Goal: Task Accomplishment & Management: Complete application form

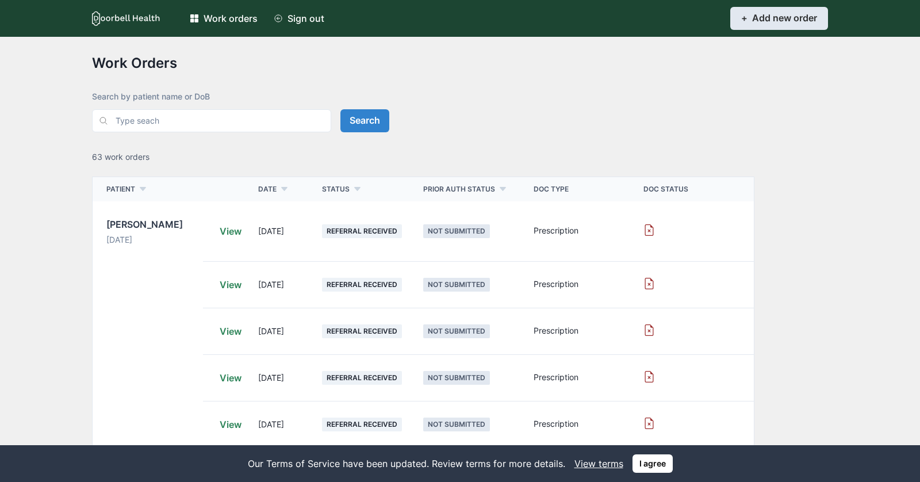
click at [747, 24] on link "+ Add new order Add" at bounding box center [780, 18] width 98 height 23
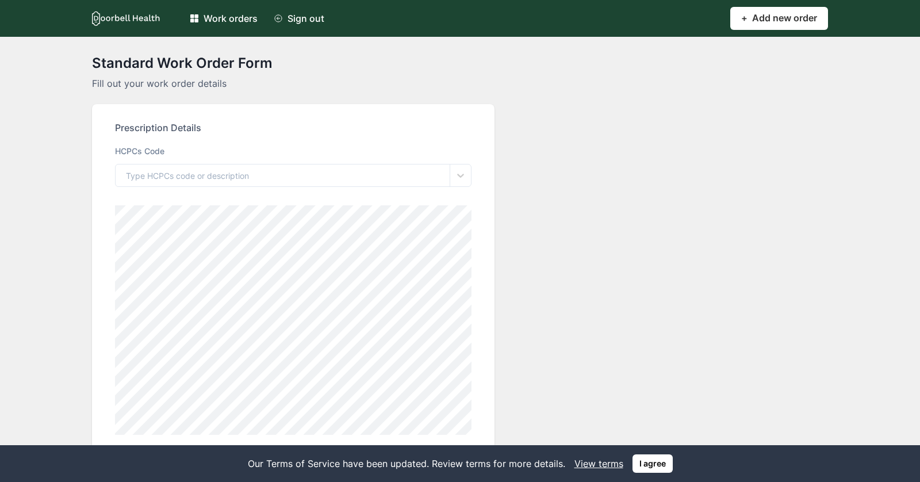
scroll to position [24, 0]
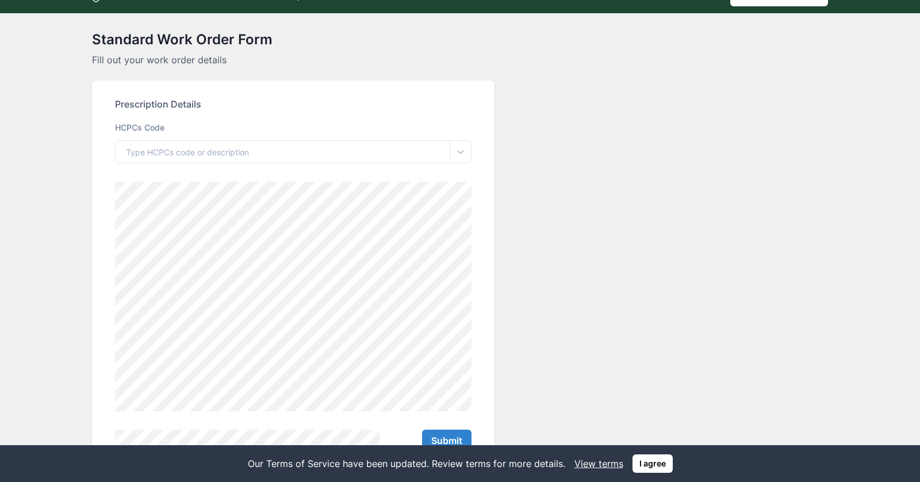
drag, startPoint x: 163, startPoint y: 40, endPoint x: 217, endPoint y: 40, distance: 54.7
click at [217, 40] on h2 "Standard Work Order Form" at bounding box center [460, 40] width 736 height 17
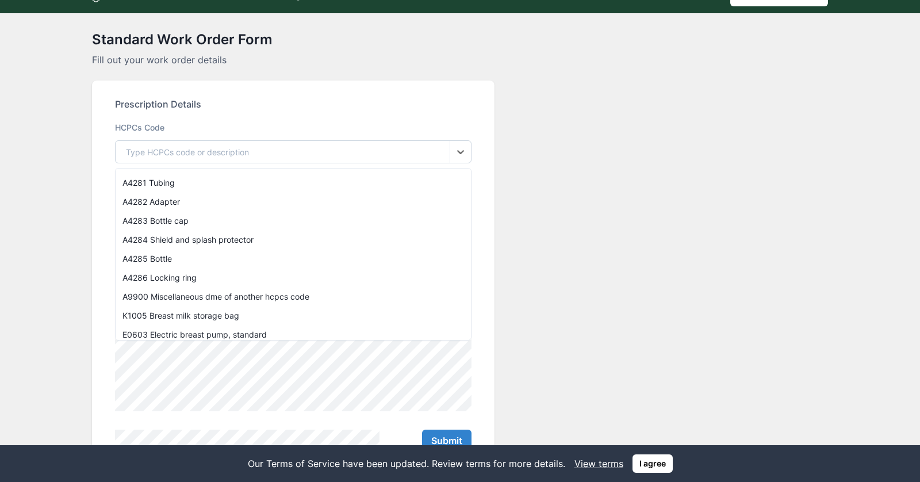
click at [252, 163] on div "Type HCPCs code or description" at bounding box center [283, 152] width 334 height 22
click at [164, 235] on div "A4284 Shield and splash protector" at bounding box center [294, 239] width 356 height 19
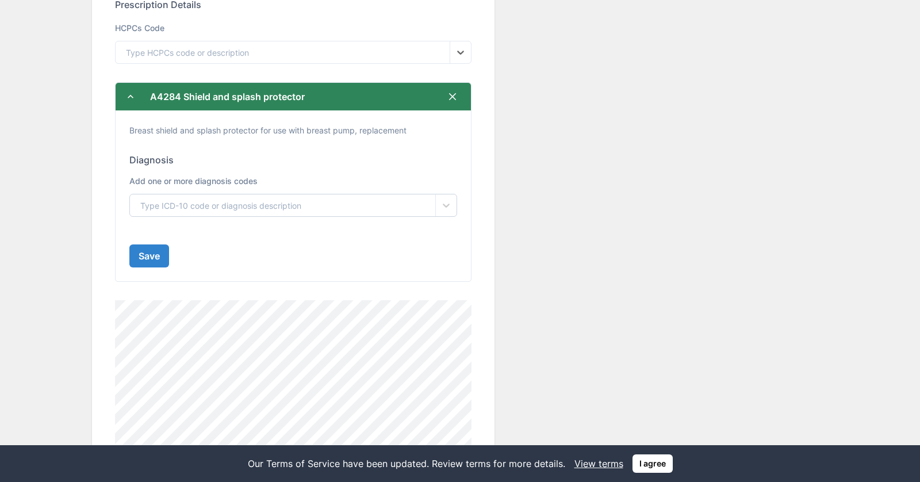
scroll to position [137, 0]
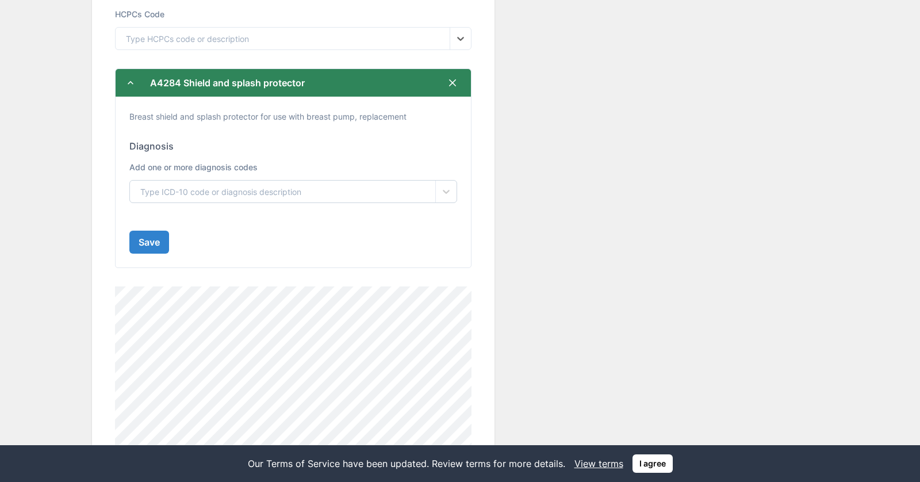
click at [221, 192] on div "Type ICD-10 code or diagnosis description" at bounding box center [220, 192] width 161 height 12
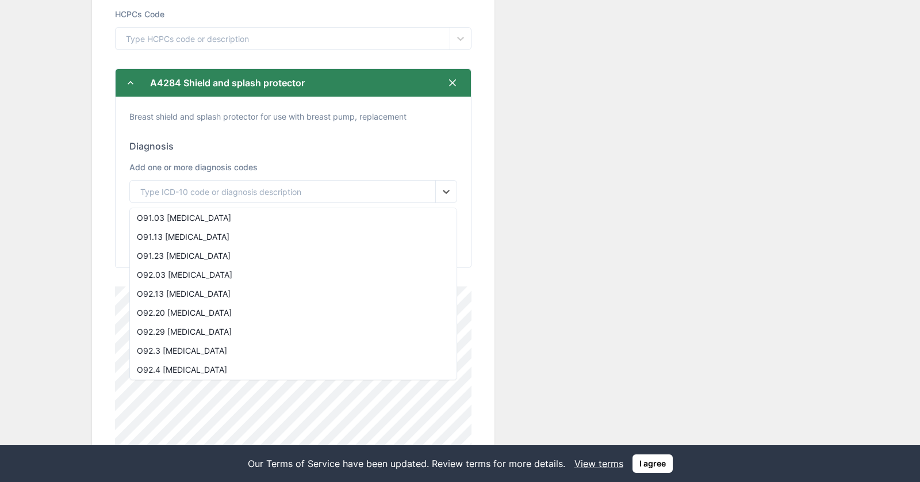
scroll to position [90, 0]
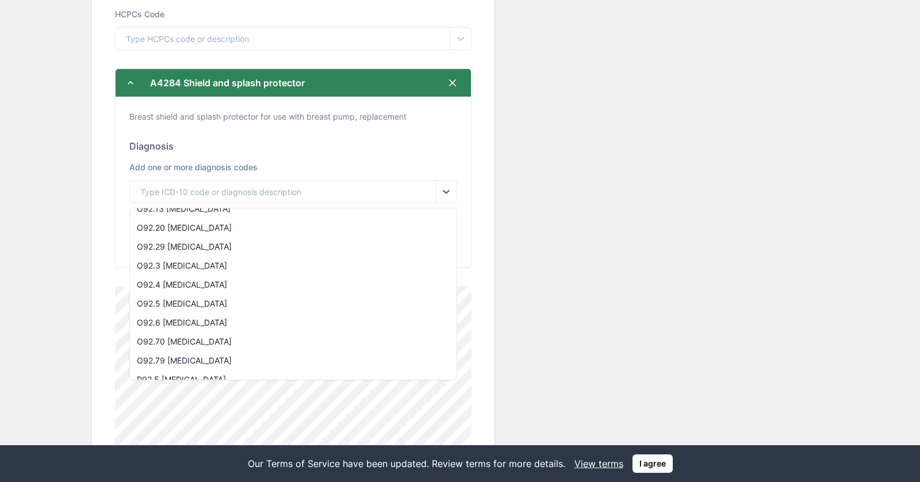
drag, startPoint x: 208, startPoint y: 277, endPoint x: 572, endPoint y: 261, distance: 363.9
click at [572, 261] on div "Standard Work Order Form Fill out your work order details Prescription Details …" at bounding box center [460, 247] width 736 height 659
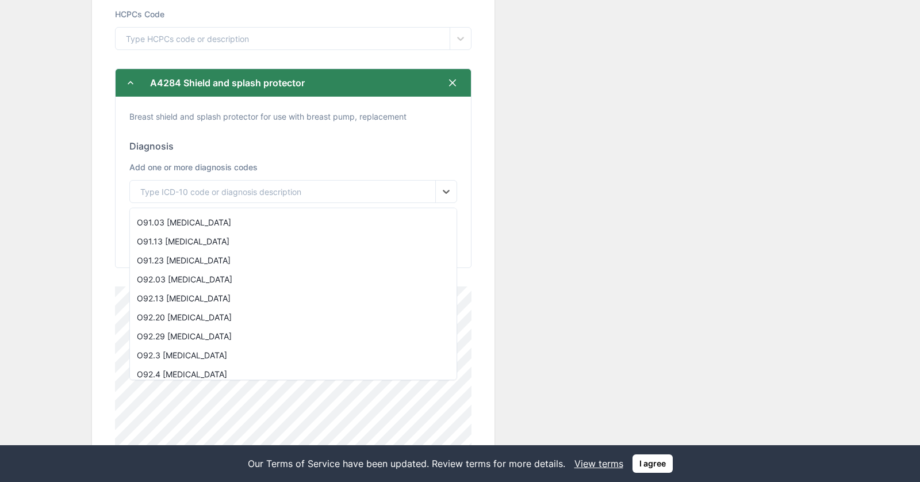
click at [540, 131] on div "Standard Work Order Form Fill out your work order details Prescription Details …" at bounding box center [460, 247] width 736 height 659
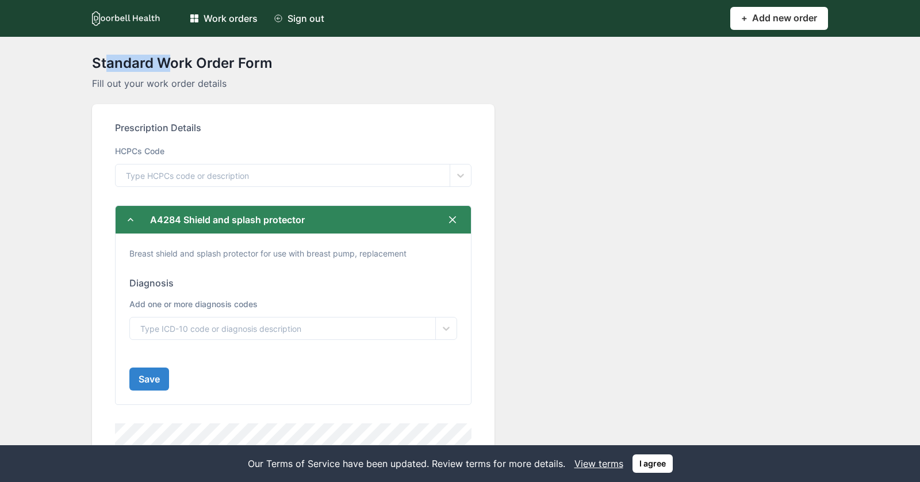
drag, startPoint x: 106, startPoint y: 66, endPoint x: 192, endPoint y: 66, distance: 86.3
click at [192, 66] on h2 "Standard Work Order Form" at bounding box center [460, 63] width 736 height 17
click at [238, 68] on h2 "Standard Work Order Form" at bounding box center [460, 63] width 736 height 17
click at [216, 179] on div "Type HCPCs code or description" at bounding box center [187, 175] width 123 height 12
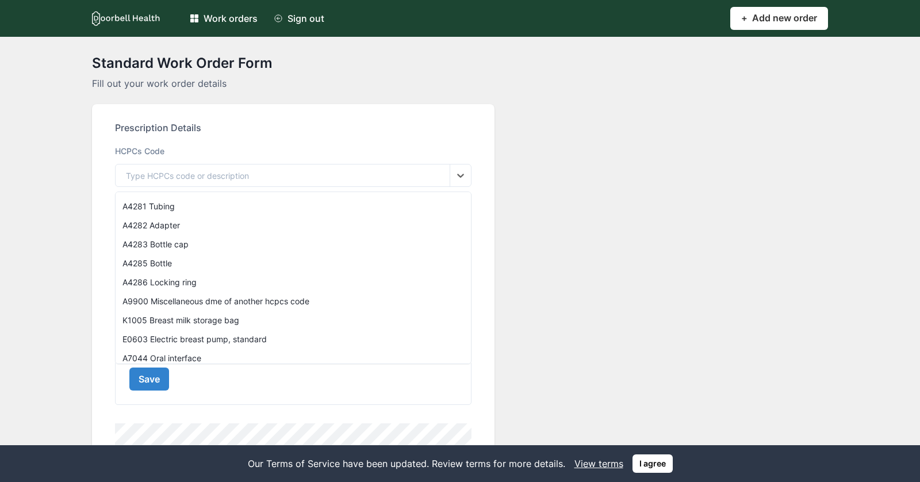
click at [506, 159] on div "Standard Work Order Form Fill out your work order details Prescription Details …" at bounding box center [460, 384] width 736 height 659
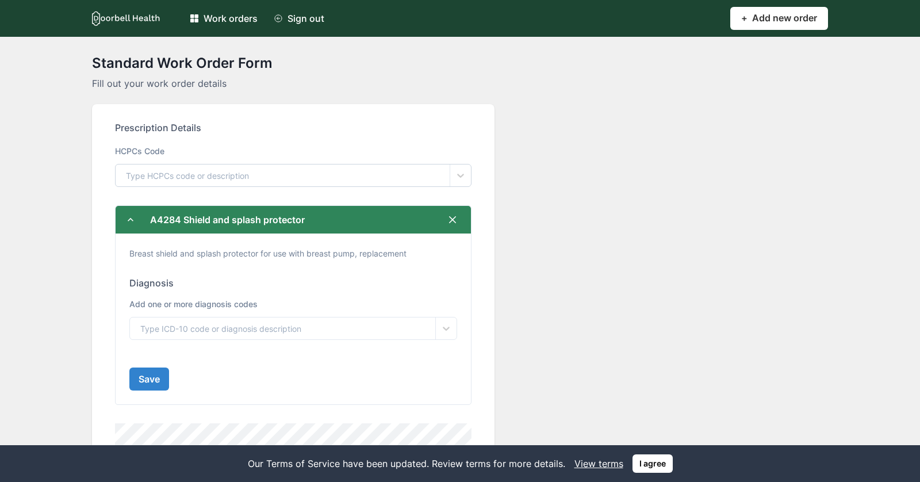
click at [309, 186] on div "Type HCPCs code or description" at bounding box center [283, 176] width 334 height 22
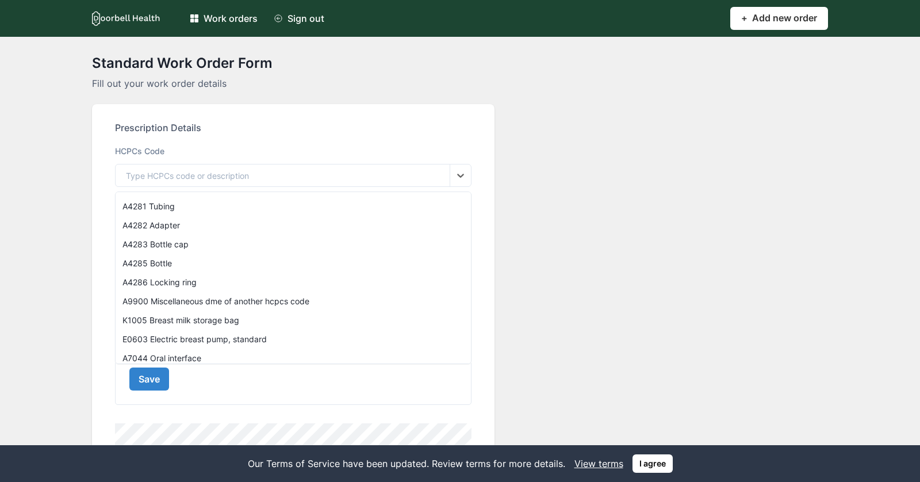
click at [176, 240] on div "A4283 Bottle cap" at bounding box center [294, 244] width 356 height 19
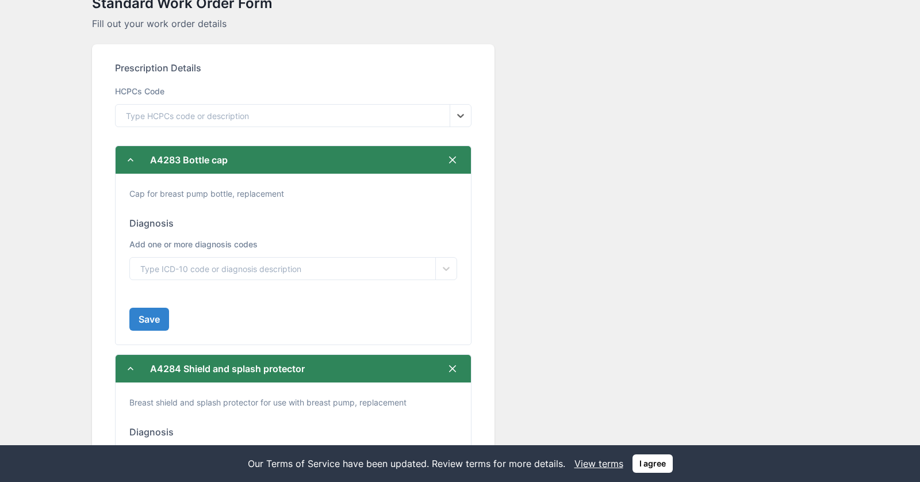
scroll to position [62, 0]
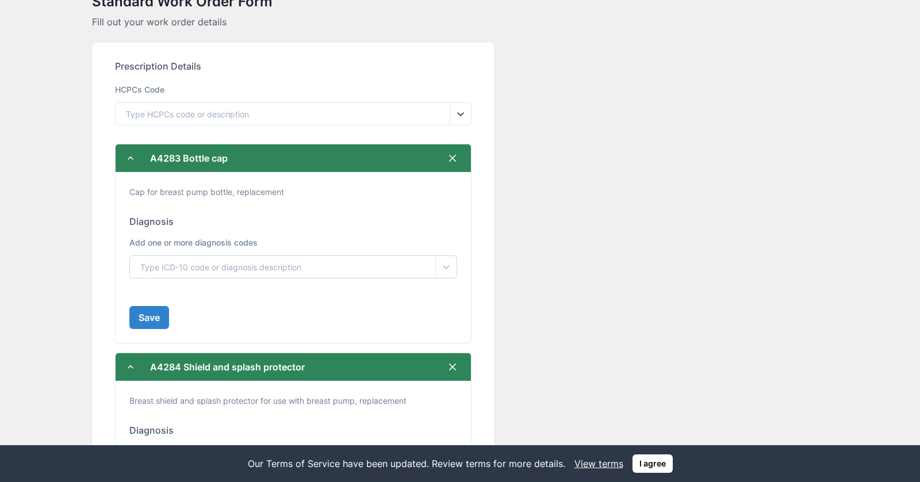
click at [369, 266] on div "Type ICD-10 code or diagnosis description" at bounding box center [282, 267] width 305 height 22
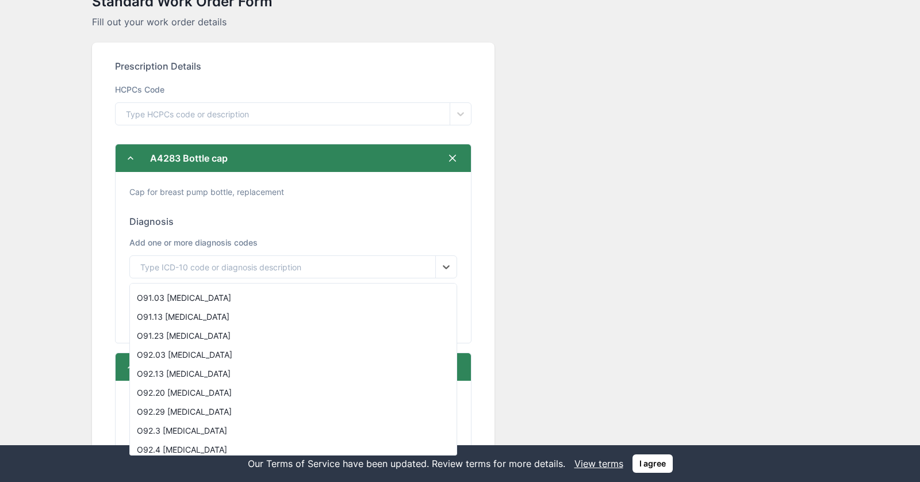
click at [318, 372] on div "O92.13 [MEDICAL_DATA]" at bounding box center [293, 373] width 327 height 19
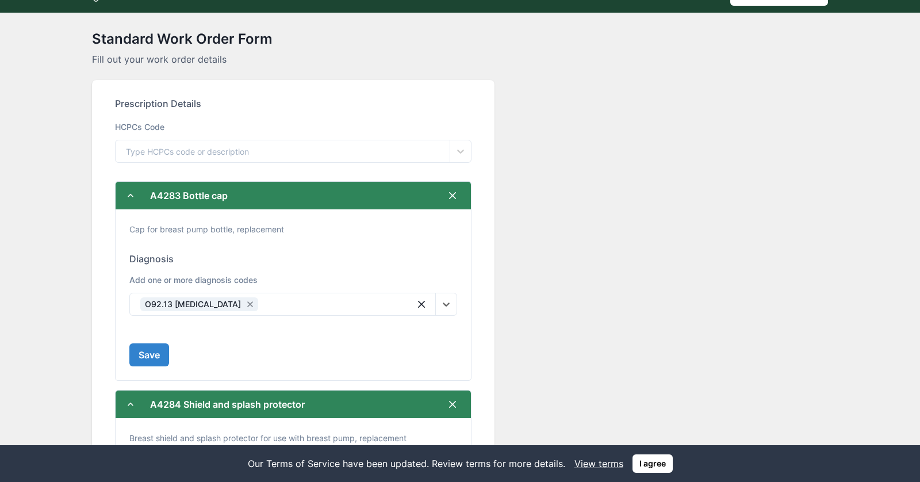
scroll to position [4, 0]
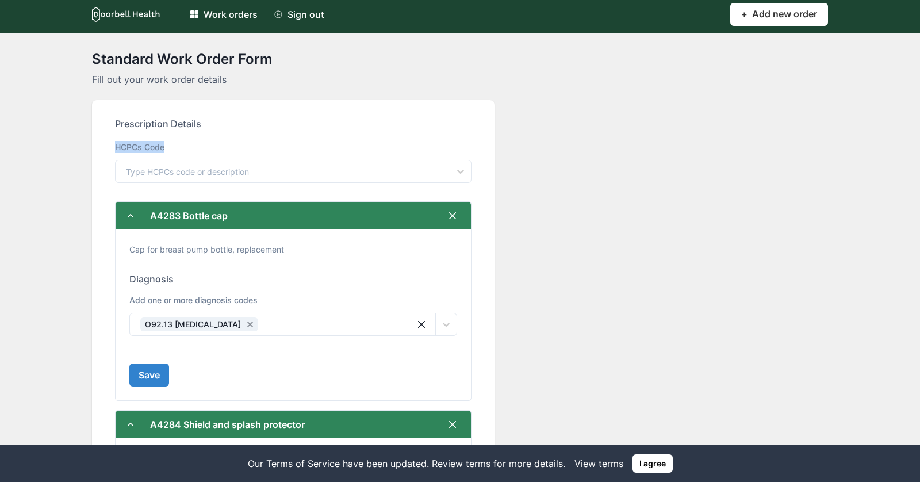
drag, startPoint x: 117, startPoint y: 144, endPoint x: 168, endPoint y: 144, distance: 51.2
click at [168, 144] on label "HCPCs Code" at bounding box center [292, 147] width 354 height 12
drag, startPoint x: 132, startPoint y: 279, endPoint x: 183, endPoint y: 279, distance: 50.6
click at [183, 279] on h2 "Diagnosis" at bounding box center [293, 279] width 328 height 11
drag, startPoint x: 116, startPoint y: 146, endPoint x: 157, endPoint y: 146, distance: 41.4
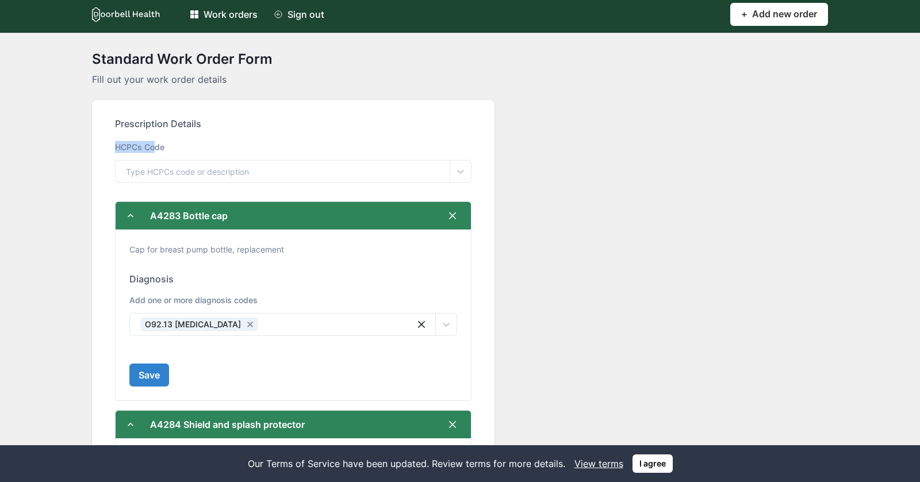
click at [157, 146] on label "HCPCs Code" at bounding box center [292, 147] width 354 height 12
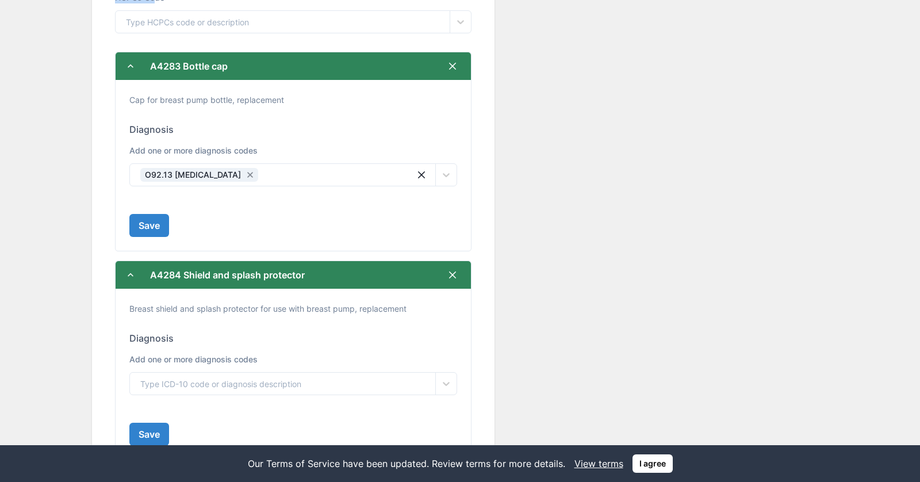
scroll to position [143, 0]
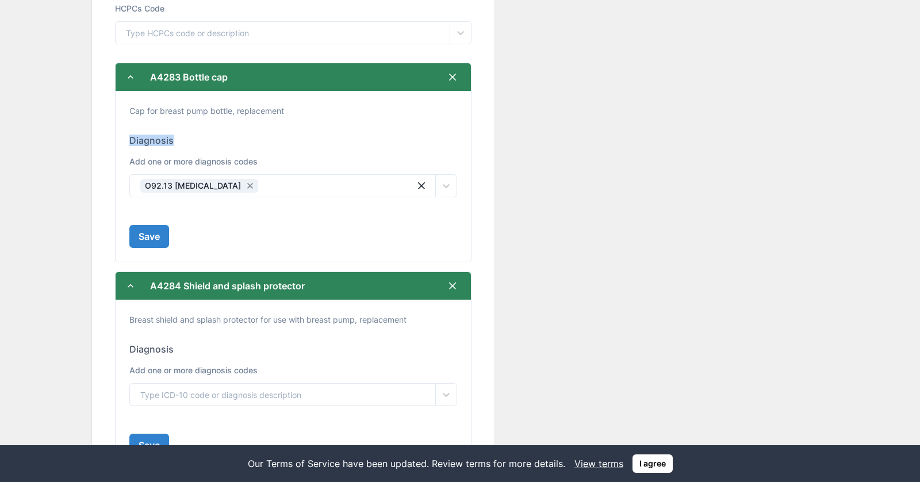
drag, startPoint x: 127, startPoint y: 140, endPoint x: 196, endPoint y: 140, distance: 69.6
click at [196, 140] on div "Cap for breast pump bottle, replacement Diagnosis Add one or more diagnosis cod…" at bounding box center [294, 176] width 356 height 171
click at [196, 140] on h2 "Diagnosis" at bounding box center [293, 140] width 328 height 11
click at [162, 142] on h2 "Diagnosis" at bounding box center [293, 140] width 328 height 11
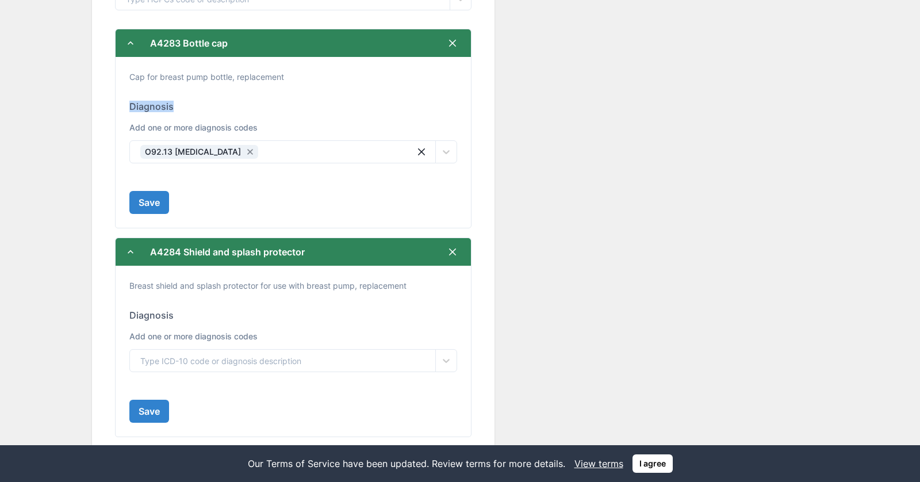
scroll to position [162, 0]
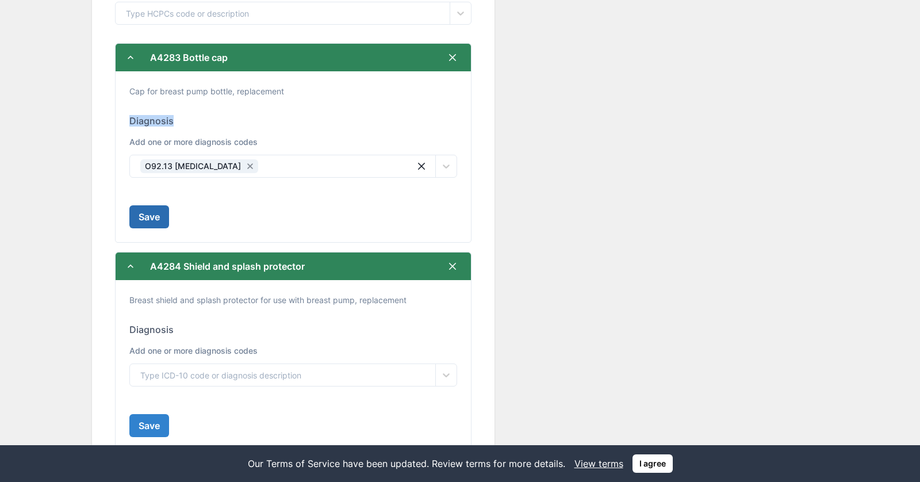
click at [154, 216] on button "Save" at bounding box center [149, 216] width 40 height 23
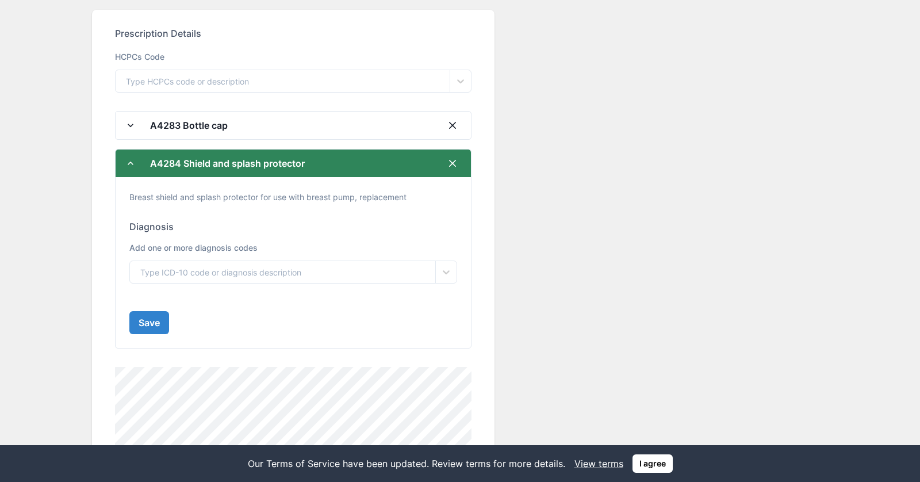
scroll to position [160, 0]
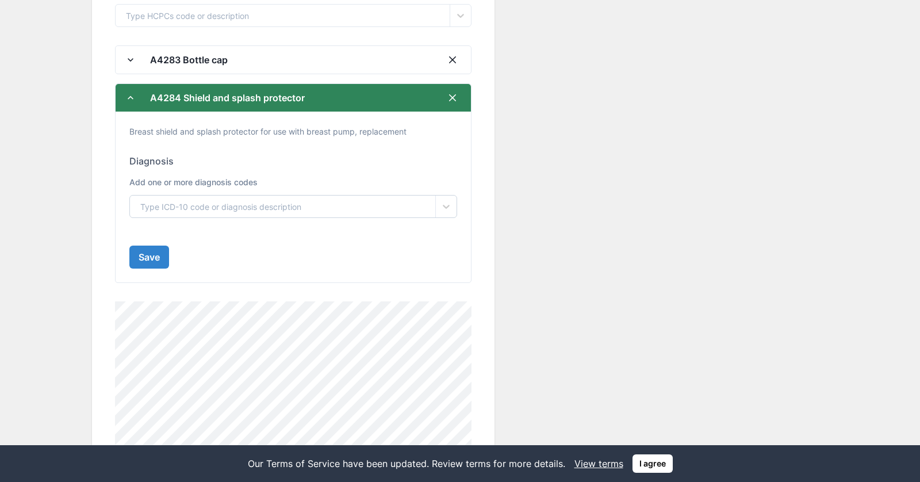
click at [272, 203] on div "Type ICD-10 code or diagnosis description" at bounding box center [220, 207] width 161 height 12
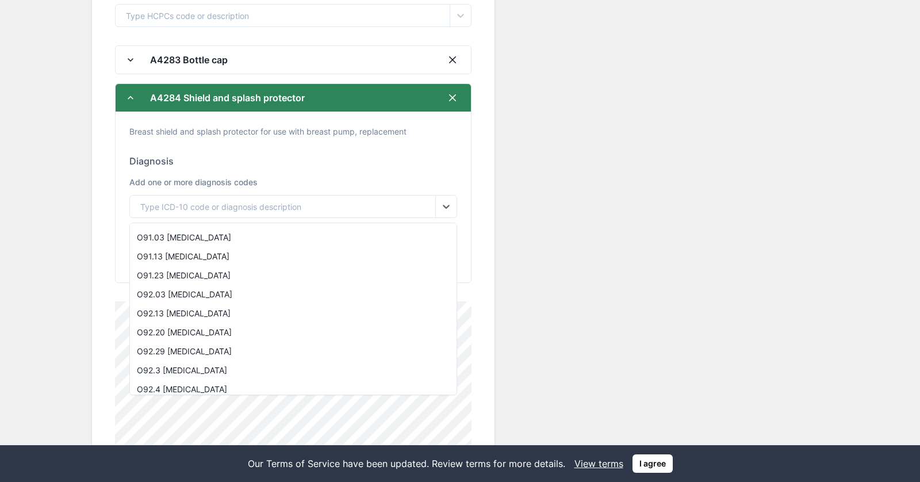
click at [471, 177] on div "Breast shield and splash protector for use with breast pump, replacement Diagno…" at bounding box center [294, 197] width 356 height 171
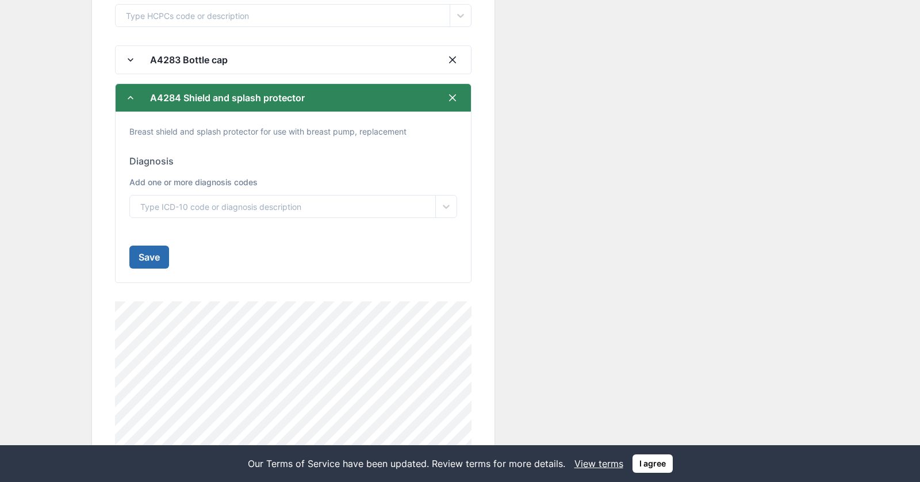
click at [135, 259] on button "Save" at bounding box center [149, 257] width 40 height 23
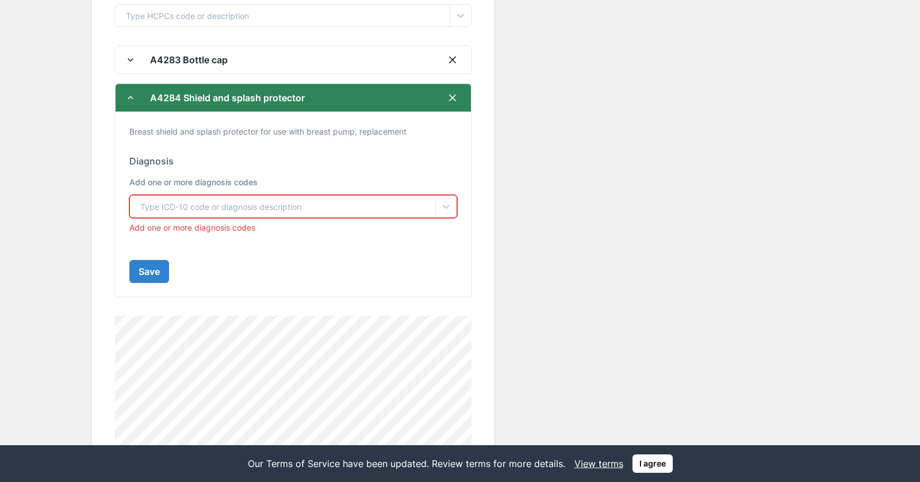
click at [239, 192] on div "Add one or more diagnosis codes" at bounding box center [293, 185] width 328 height 19
click at [242, 207] on div "Type ICD-10 code or diagnosis description" at bounding box center [220, 207] width 161 height 12
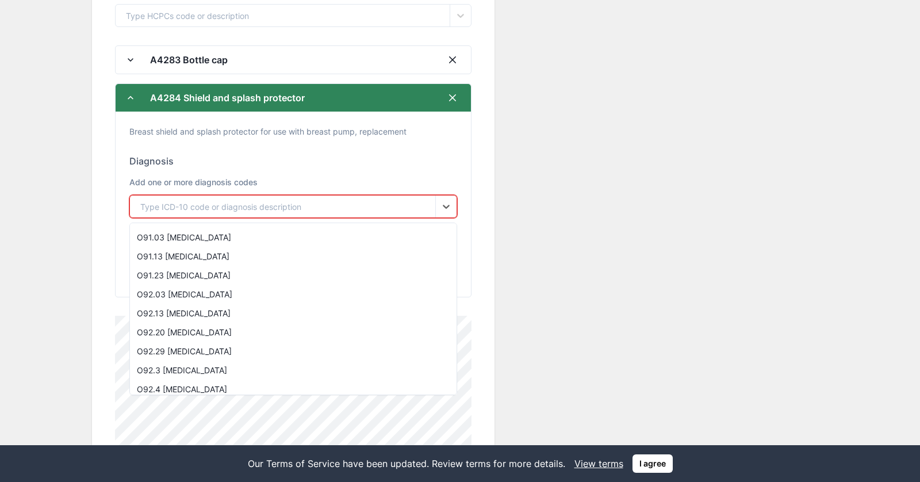
click at [234, 263] on div "O91.13 [MEDICAL_DATA]" at bounding box center [293, 256] width 327 height 19
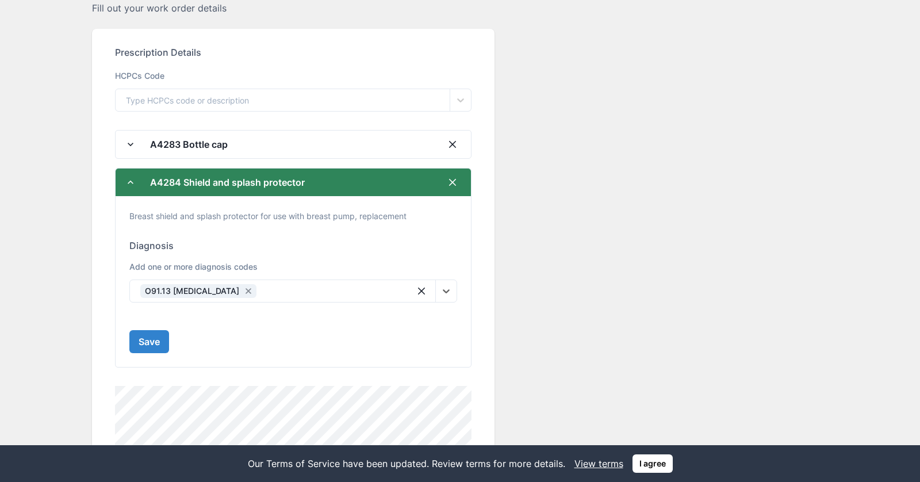
scroll to position [297, 0]
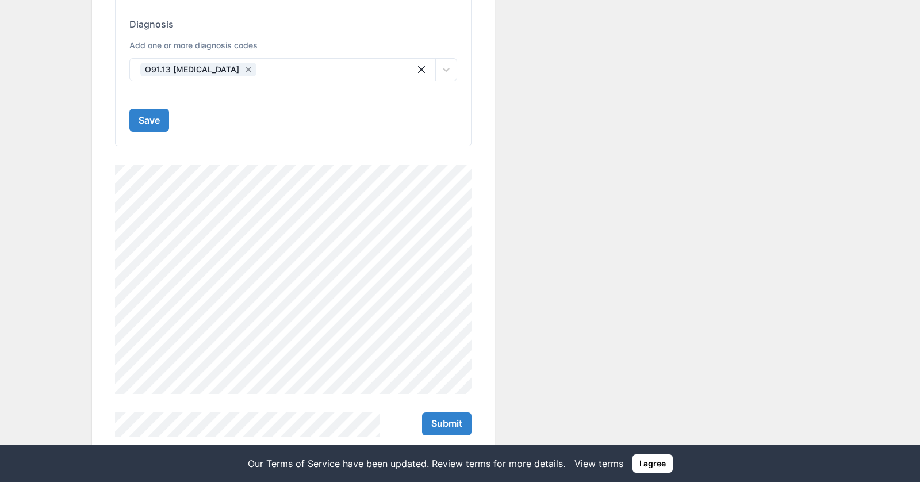
click at [511, 325] on div "Standard Work Order Form Fill out your work order details Prescription Details …" at bounding box center [460, 106] width 736 height 697
click at [455, 422] on button "Submit" at bounding box center [446, 423] width 49 height 23
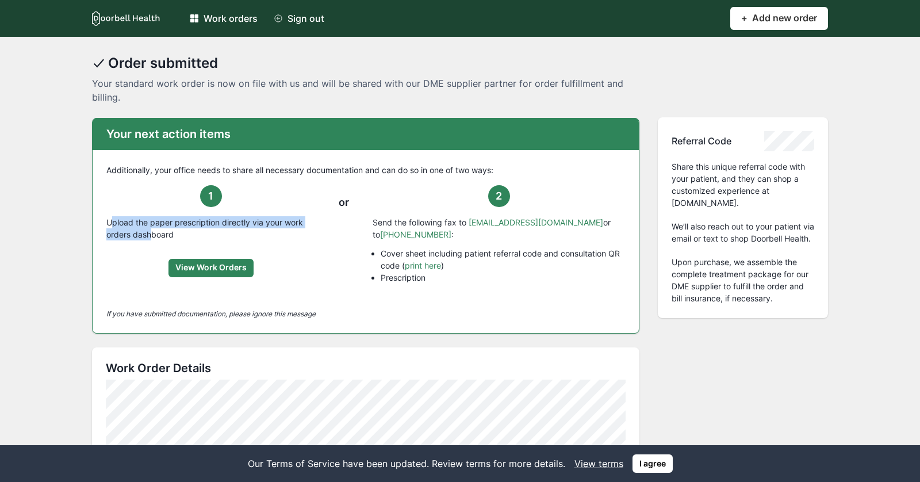
drag, startPoint x: 112, startPoint y: 221, endPoint x: 154, endPoint y: 235, distance: 44.0
click at [154, 235] on p "Upload the paper prescription directly via your work orders dashboard" at bounding box center [210, 228] width 209 height 24
click at [205, 226] on p "Upload the paper prescription directly via your work orders dashboard" at bounding box center [210, 228] width 209 height 24
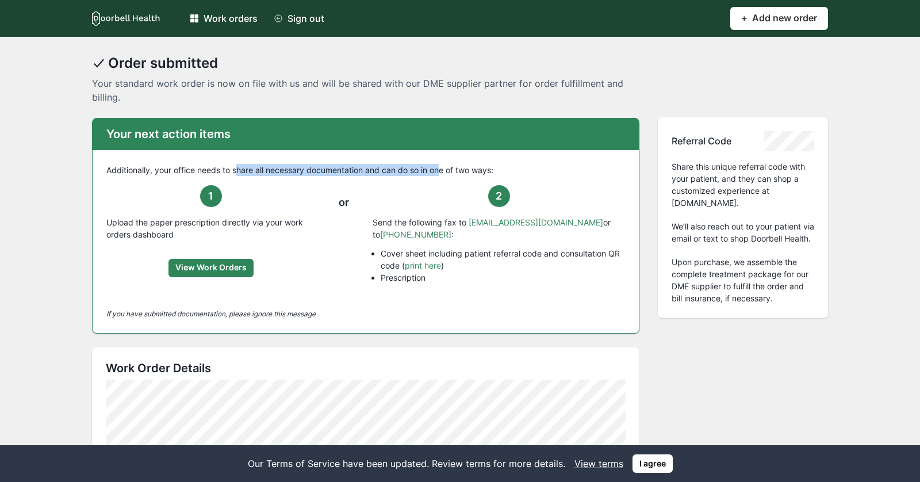
drag, startPoint x: 238, startPoint y: 166, endPoint x: 444, endPoint y: 171, distance: 205.5
click at [444, 171] on p "Additionally, your office needs to share all necessary documentation and can do…" at bounding box center [365, 170] width 519 height 12
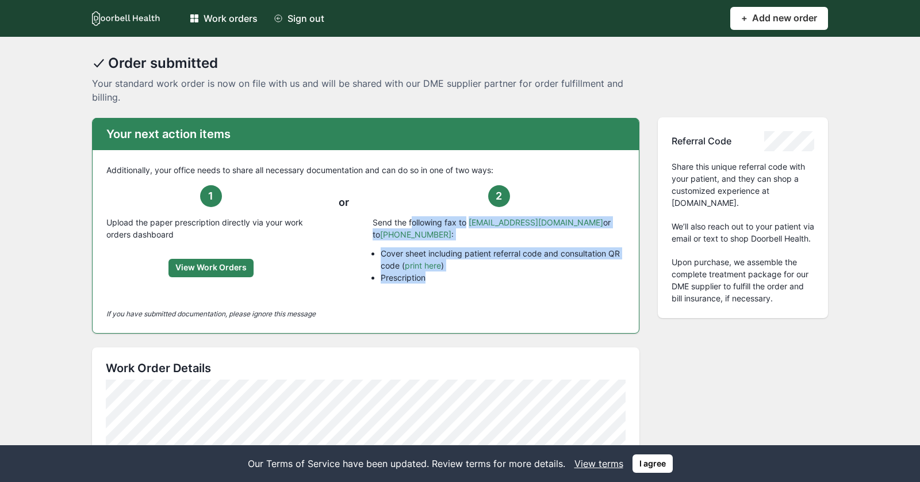
drag, startPoint x: 414, startPoint y: 217, endPoint x: 424, endPoint y: 286, distance: 69.2
click at [424, 286] on div "2 Send the following fax to [EMAIL_ADDRESS][DOMAIN_NAME] or to [PHONE_NUMBER] :…" at bounding box center [499, 237] width 253 height 105
click at [513, 286] on div "2 Send the following fax to [EMAIL_ADDRESS][DOMAIN_NAME] or to [PHONE_NUMBER] :…" at bounding box center [499, 237] width 253 height 105
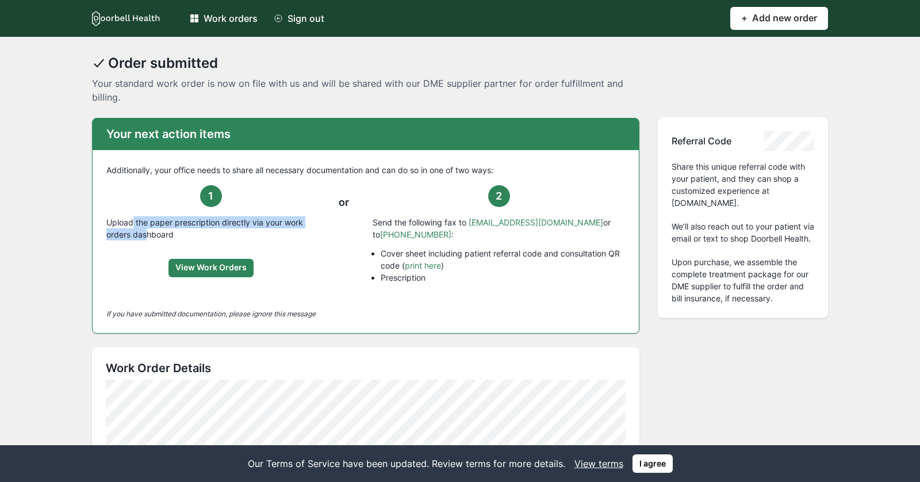
drag, startPoint x: 132, startPoint y: 226, endPoint x: 145, endPoint y: 234, distance: 15.5
click at [145, 234] on p "Upload the paper prescription directly via your work orders dashboard" at bounding box center [210, 228] width 209 height 24
click at [200, 233] on p "Upload the paper prescription directly via your work orders dashboard" at bounding box center [210, 228] width 209 height 24
click at [135, 228] on p "Upload the paper prescription directly via your work orders dashboard" at bounding box center [210, 228] width 209 height 24
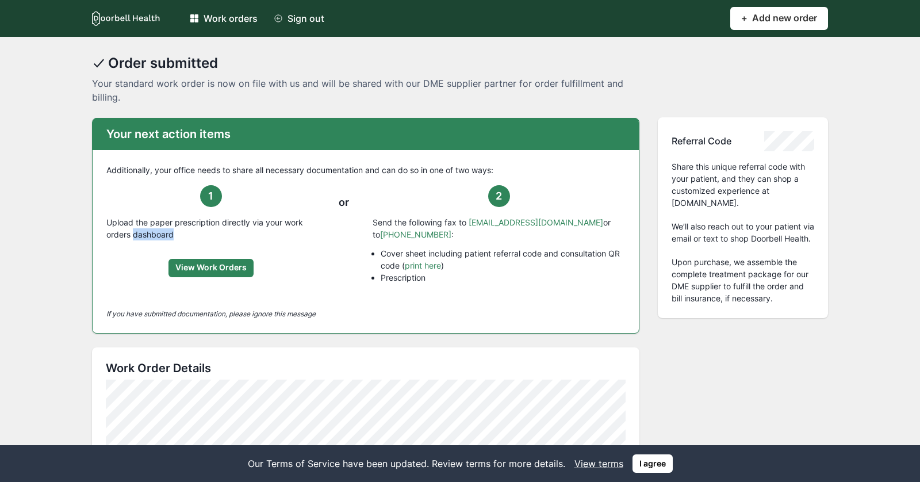
click at [135, 228] on p "Upload the paper prescription directly via your work orders dashboard" at bounding box center [210, 228] width 209 height 24
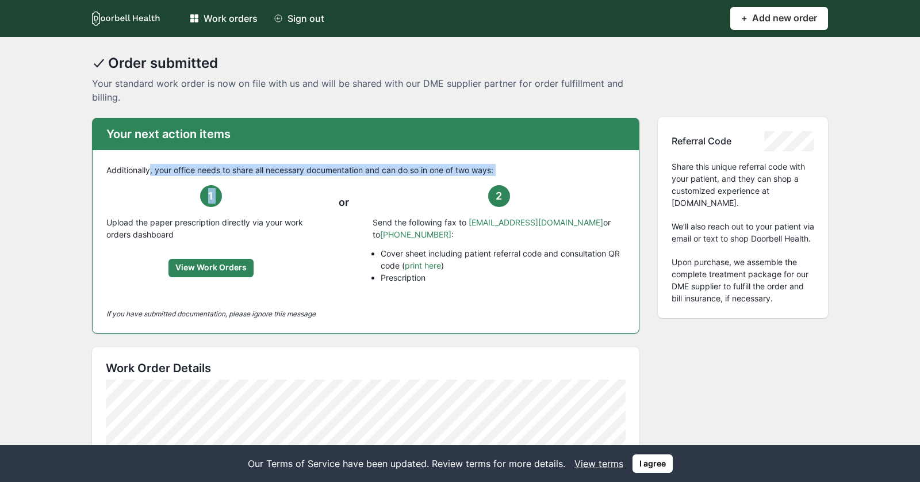
drag, startPoint x: 149, startPoint y: 170, endPoint x: 314, endPoint y: 219, distance: 171.8
click at [314, 219] on div "Additionally, your office needs to share all necessary documentation and can do…" at bounding box center [366, 241] width 547 height 183
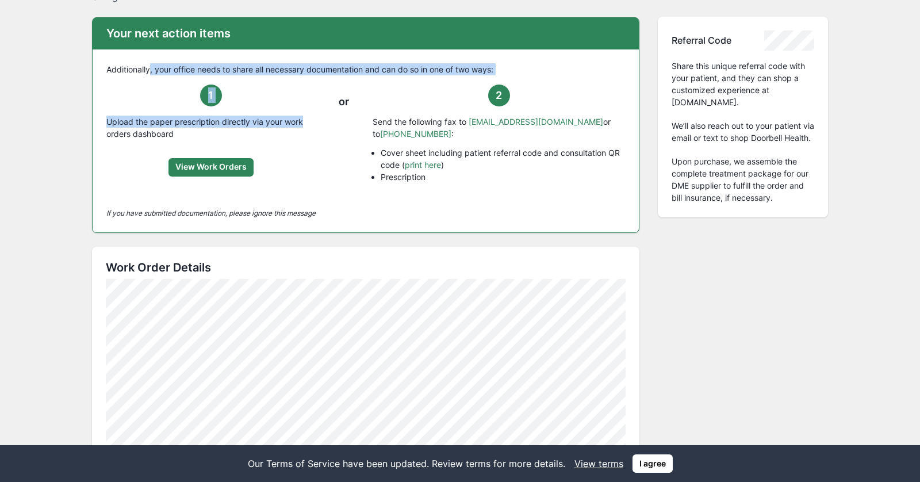
scroll to position [12, 0]
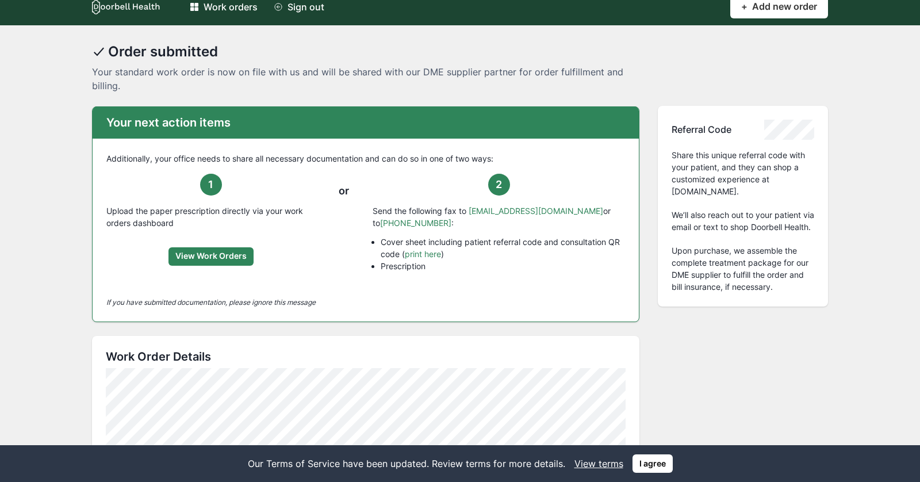
click at [385, 215] on p "Send the following fax to [EMAIL_ADDRESS][DOMAIN_NAME] or to [PHONE_NUMBER] :" at bounding box center [499, 217] width 253 height 24
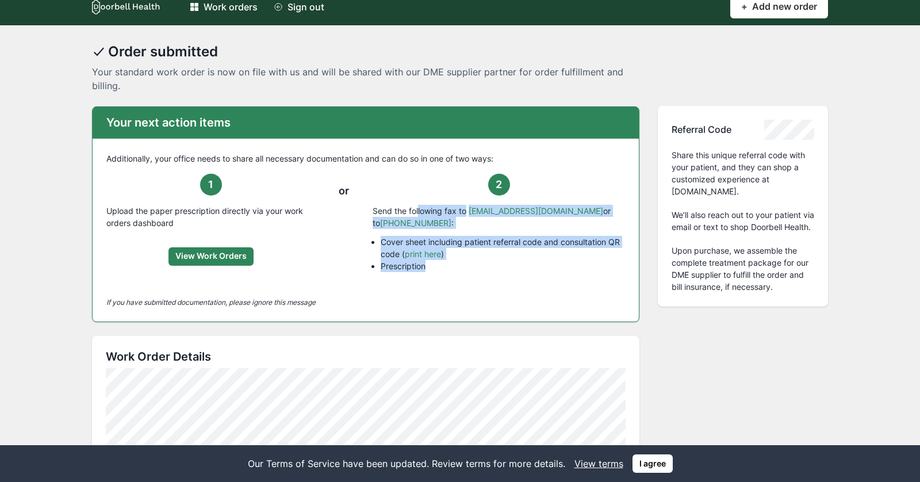
drag, startPoint x: 421, startPoint y: 210, endPoint x: 421, endPoint y: 275, distance: 65.0
click at [421, 275] on div "2 Send the following fax to [EMAIL_ADDRESS][DOMAIN_NAME] or to [PHONE_NUMBER] :…" at bounding box center [499, 226] width 253 height 105
click at [476, 277] on div "2 Send the following fax to [EMAIL_ADDRESS][DOMAIN_NAME] or to [PHONE_NUMBER] :…" at bounding box center [499, 226] width 253 height 105
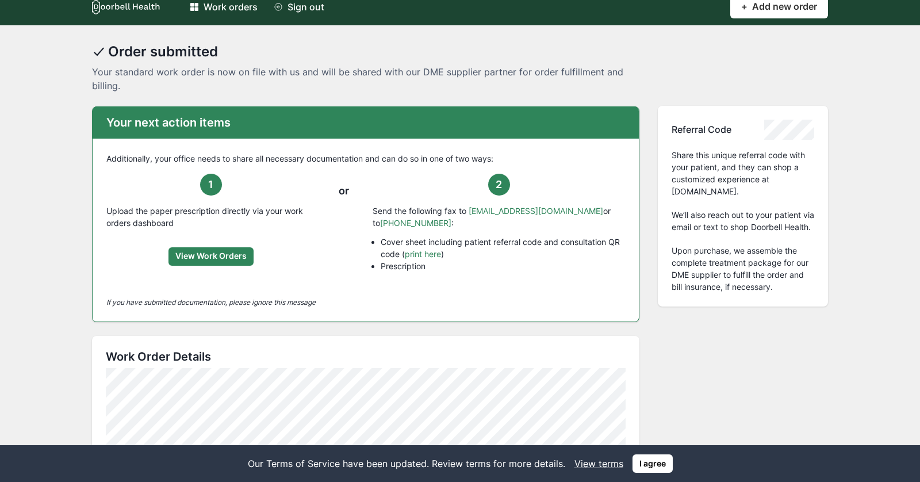
scroll to position [0, 0]
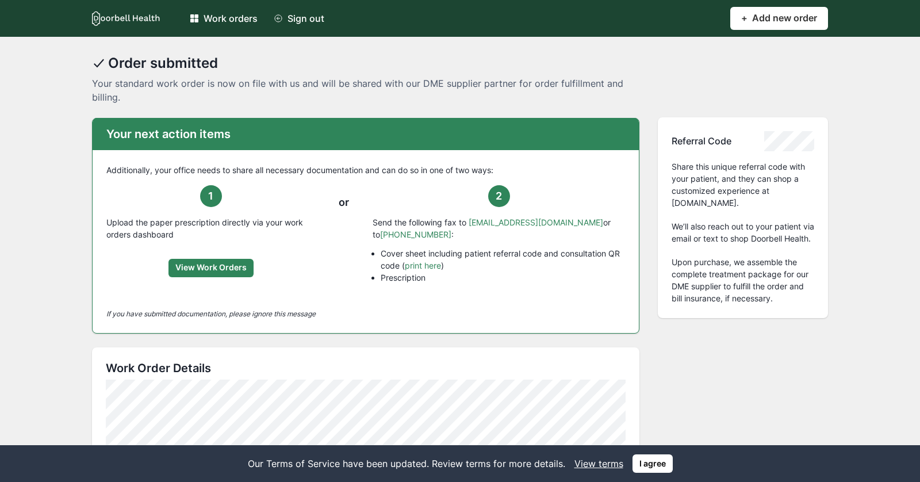
click at [227, 11] on link "Work orders" at bounding box center [224, 18] width 82 height 23
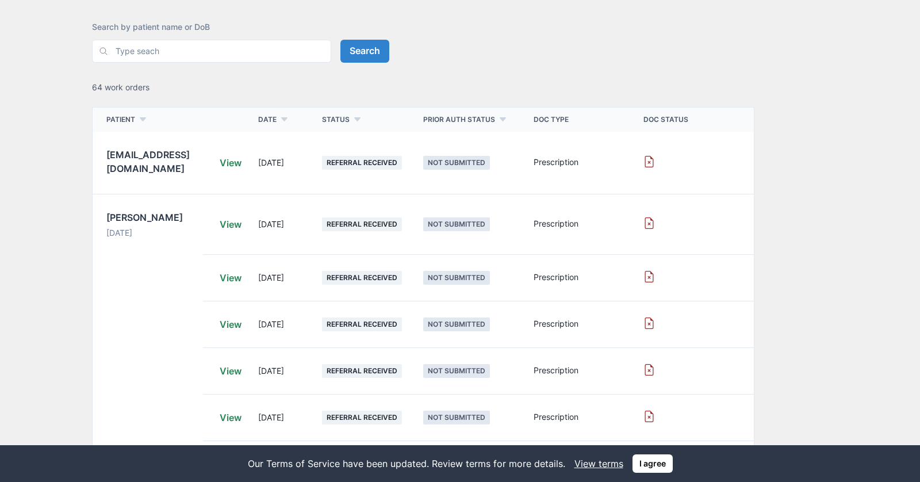
scroll to position [71, 0]
click at [339, 160] on p "Referral Received" at bounding box center [362, 162] width 71 height 8
click at [383, 163] on p "Referral Received" at bounding box center [362, 162] width 71 height 8
drag, startPoint x: 334, startPoint y: 159, endPoint x: 364, endPoint y: 159, distance: 29.3
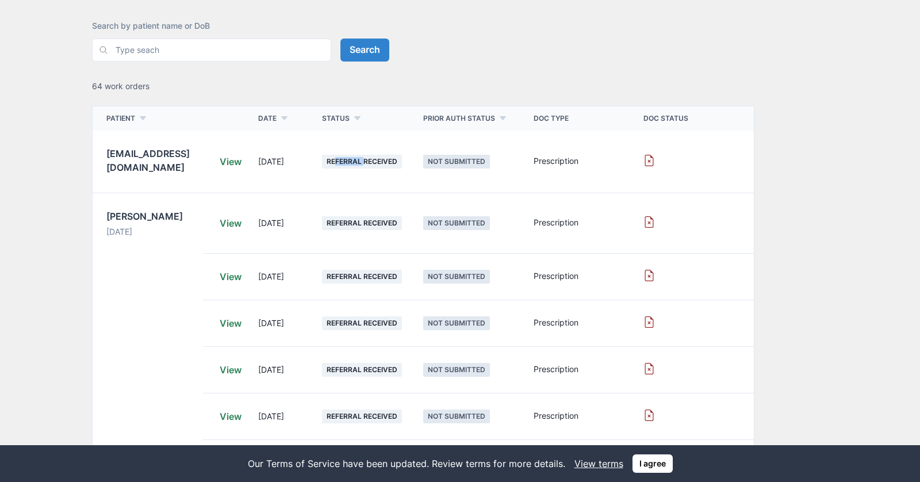
click at [364, 159] on p "Referral Received" at bounding box center [362, 162] width 71 height 8
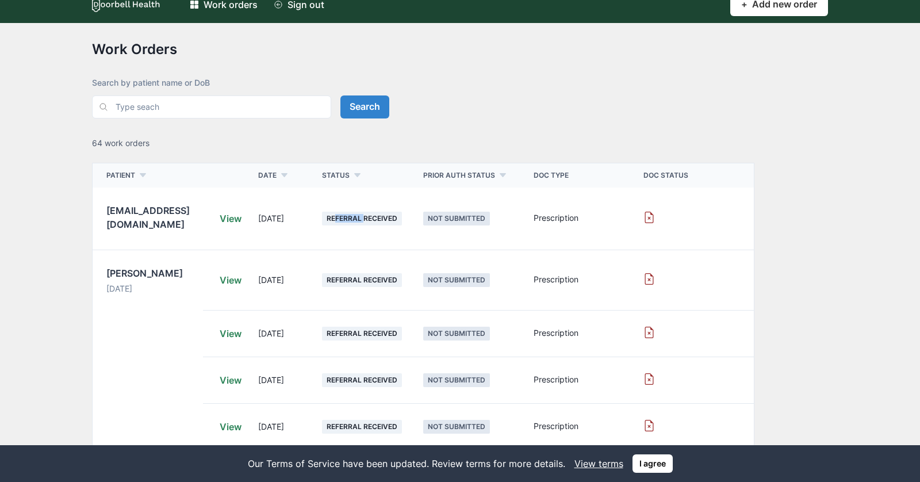
scroll to position [0, 0]
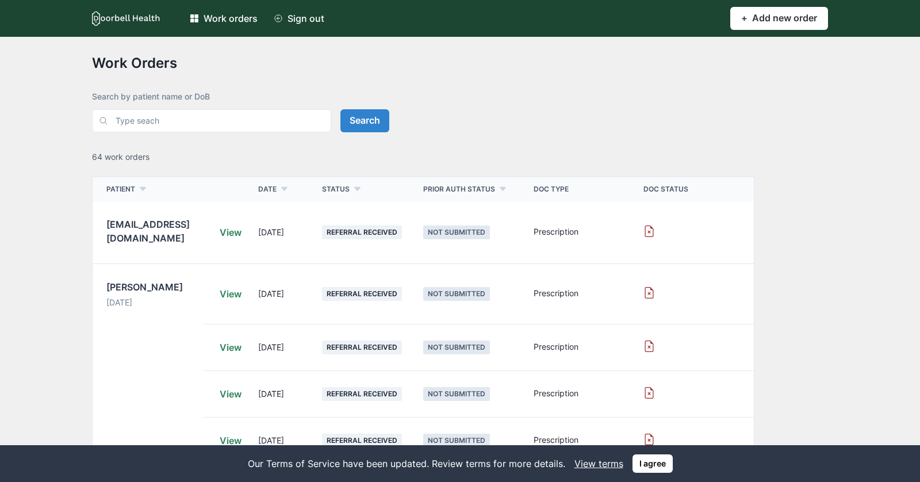
click at [441, 234] on p "Not submitted" at bounding box center [457, 232] width 58 height 8
drag, startPoint x: 431, startPoint y: 228, endPoint x: 476, endPoint y: 235, distance: 45.4
click at [476, 235] on p "Not submitted" at bounding box center [457, 232] width 58 height 8
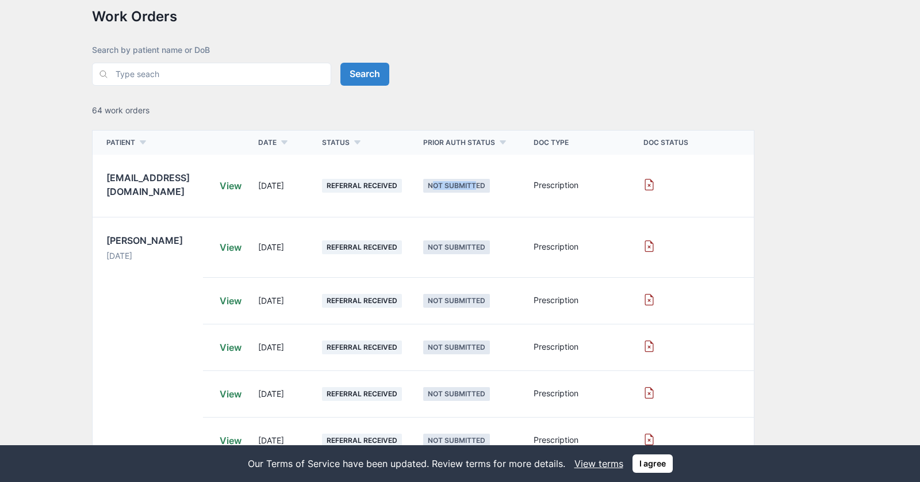
scroll to position [46, 0]
drag, startPoint x: 257, startPoint y: 189, endPoint x: 452, endPoint y: 189, distance: 195.0
click at [452, 189] on div "[EMAIL_ADDRESS][DOMAIN_NAME] View [DATE] Referral Received Not submitted Prescr…" at bounding box center [424, 186] width 662 height 63
click at [611, 200] on div "Prescription" at bounding box center [589, 186] width 110 height 46
click at [723, 194] on div at bounding box center [699, 186] width 110 height 46
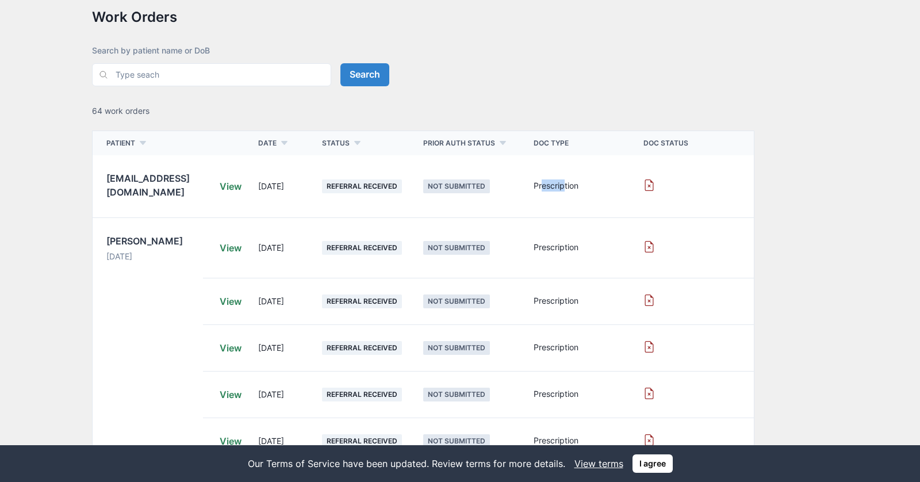
drag, startPoint x: 543, startPoint y: 185, endPoint x: 563, endPoint y: 186, distance: 19.6
click at [563, 186] on p "Prescription" at bounding box center [589, 185] width 110 height 12
click at [653, 186] on icon at bounding box center [650, 185] width 12 height 12
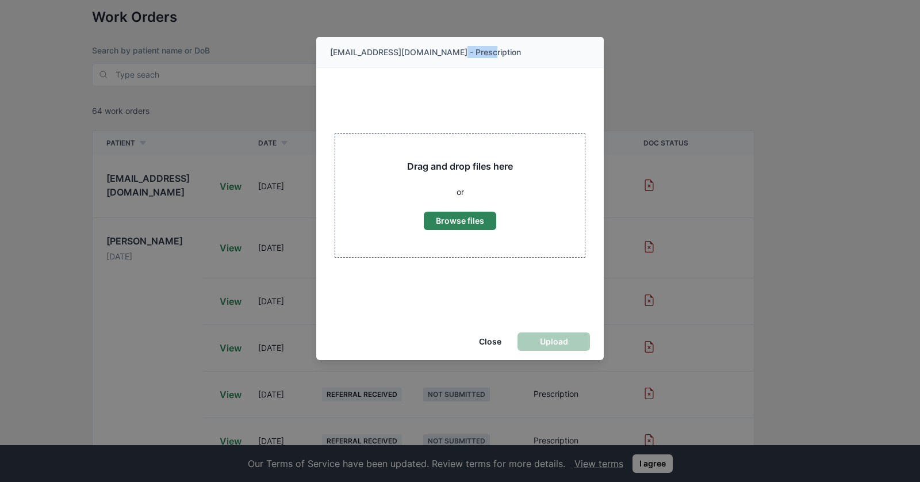
drag, startPoint x: 442, startPoint y: 53, endPoint x: 473, endPoint y: 53, distance: 31.1
click at [473, 53] on p "[EMAIL_ADDRESS][DOMAIN_NAME] - Prescription" at bounding box center [460, 52] width 260 height 12
click at [485, 346] on button "Close" at bounding box center [490, 342] width 41 height 18
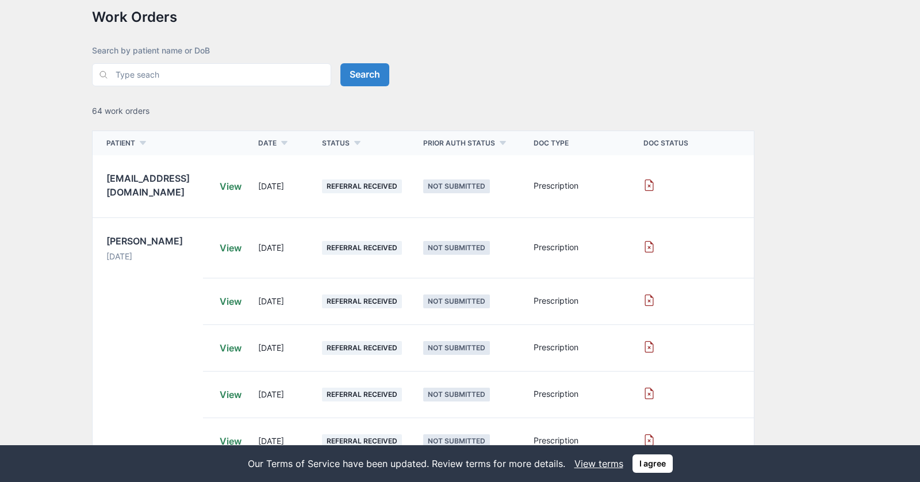
click at [682, 238] on div at bounding box center [699, 248] width 110 height 46
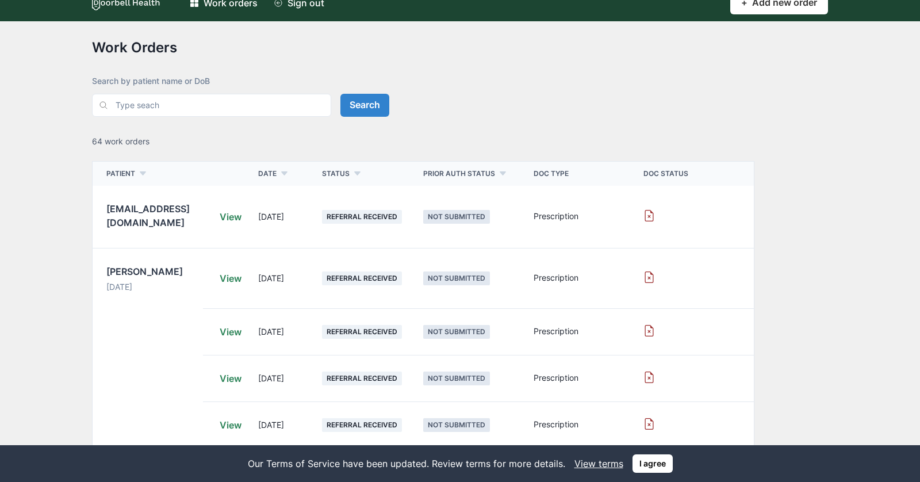
scroll to position [0, 0]
